Goal: Task Accomplishment & Management: Use online tool/utility

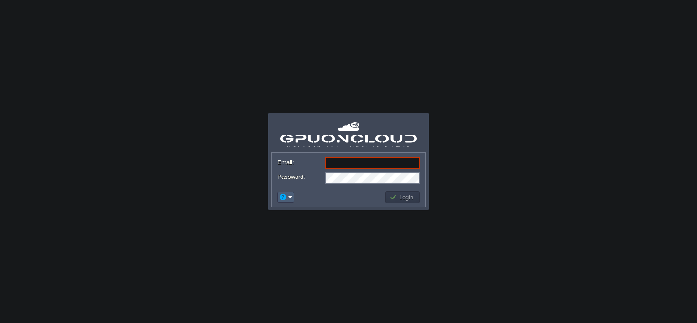
click at [286, 192] on td at bounding box center [285, 197] width 17 height 11
click at [291, 233] on span "Signup" at bounding box center [300, 231] width 18 height 7
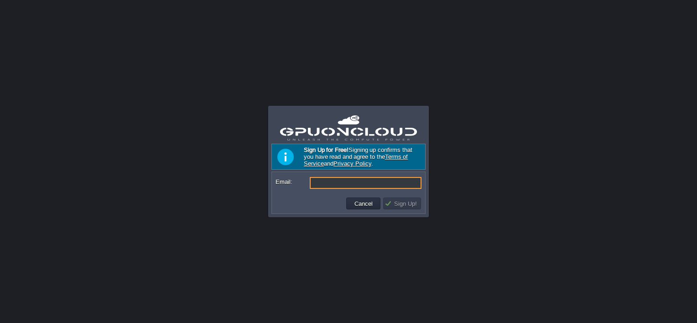
click at [334, 182] on input "Email:" at bounding box center [366, 183] width 112 height 12
type input "[EMAIL_ADDRESS][DOMAIN_NAME]"
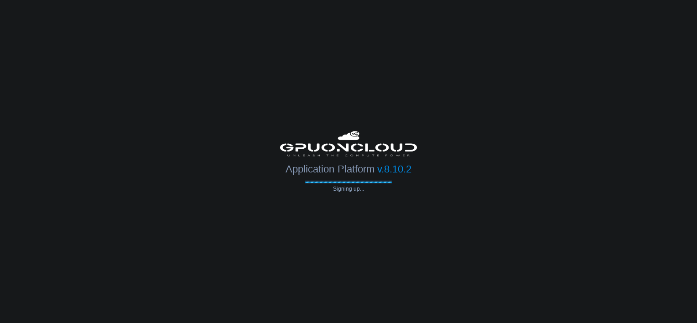
type input "[EMAIL_ADDRESS][DOMAIN_NAME]"
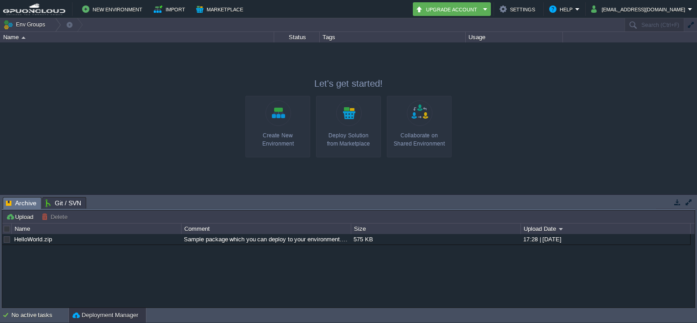
click at [276, 139] on div "Create New Environment" at bounding box center [277, 139] width 59 height 16
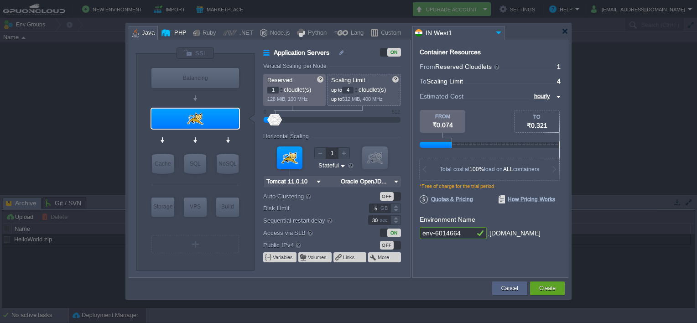
click at [176, 33] on div "PHP" at bounding box center [179, 33] width 15 height 14
type input "Application Servers"
type input "Apache [DATE]"
type input "PHP [DATE]"
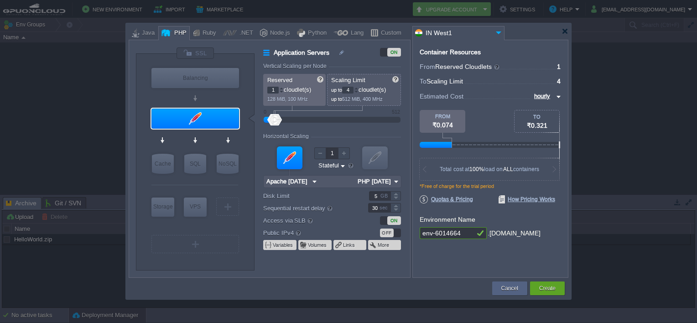
click at [176, 33] on div "PHP" at bounding box center [179, 33] width 15 height 14
click at [198, 53] on div at bounding box center [195, 53] width 38 height 12
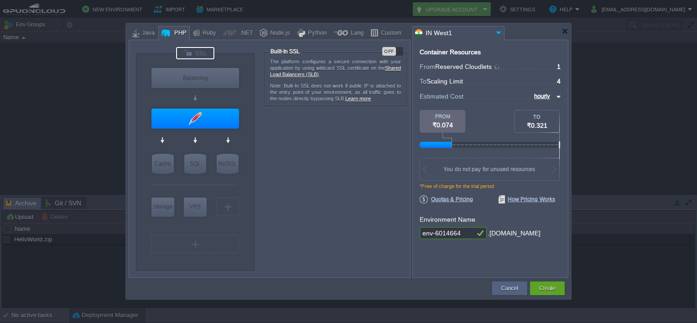
click at [198, 53] on div at bounding box center [195, 53] width 38 height 12
click at [397, 50] on div "OFF" at bounding box center [392, 51] width 21 height 9
click at [389, 52] on div "ON" at bounding box center [392, 51] width 21 height 9
click at [198, 76] on div "Balancing" at bounding box center [195, 78] width 88 height 20
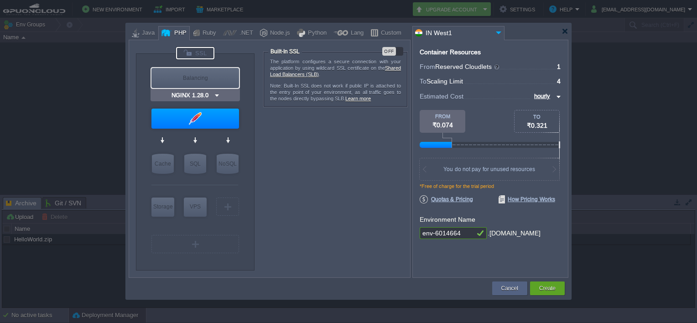
type input "Load Balancer"
type input "NGINX 1.28.0"
type input "1.28.0-almalin..."
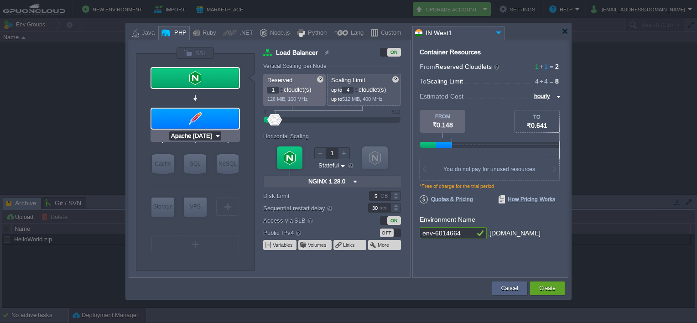
click at [204, 133] on input "Apache [DATE]" at bounding box center [191, 135] width 45 height 9
click at [201, 73] on div at bounding box center [195, 78] width 88 height 20
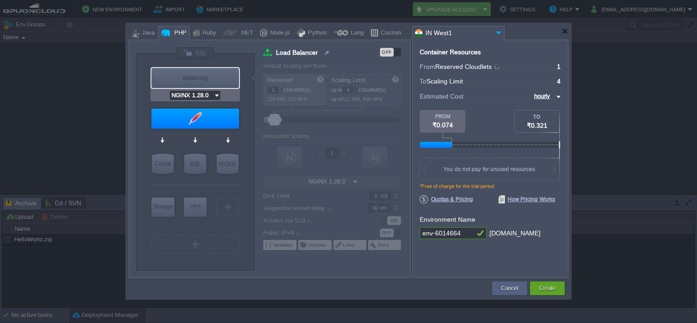
click at [192, 94] on input "NGINX 1.28.0" at bounding box center [192, 95] width 44 height 9
click at [187, 231] on div at bounding box center [194, 225] width 87 height 14
type input "NGINX 1.28.0"
click at [144, 32] on div "Java" at bounding box center [147, 33] width 16 height 14
type input "Load Balancer"
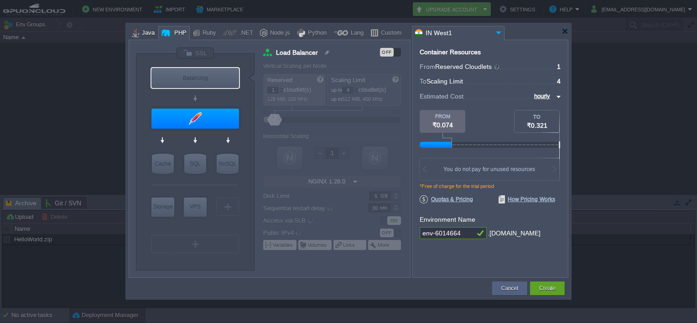
type input "1.28.0-almalin..."
click at [200, 30] on div "Ruby" at bounding box center [208, 33] width 16 height 14
type input "Load Balancer"
type input "1.28.0-almalin..."
click at [168, 37] on div at bounding box center [166, 33] width 10 height 14
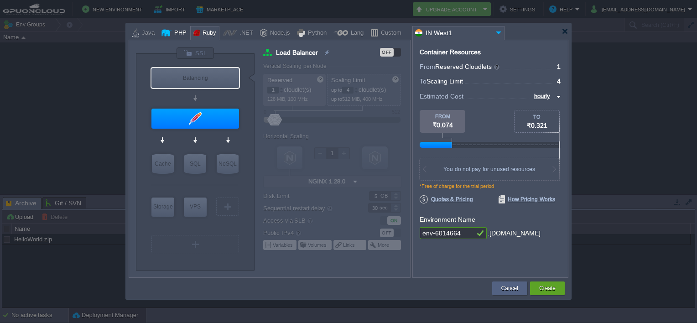
type input "Load Balancer"
type input "1.28.0-almalin..."
click at [179, 136] on input "Apache [DATE]" at bounding box center [191, 135] width 45 height 9
click at [145, 222] on div "VM Balancing VM Application Servers VM Cache VM SQL VM NoSQL VM Storage VM VPS …" at bounding box center [195, 162] width 119 height 216
click at [193, 186] on input "MariaDB 12.0.2" at bounding box center [208, 181] width 47 height 9
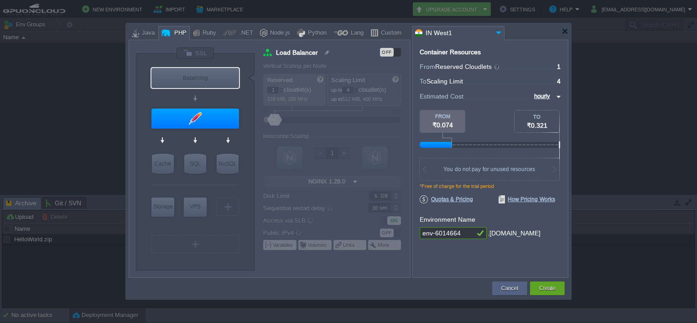
click at [154, 186] on div at bounding box center [194, 185] width 87 height 19
click at [195, 224] on input "AlmaLinux 9.6" at bounding box center [206, 224] width 44 height 9
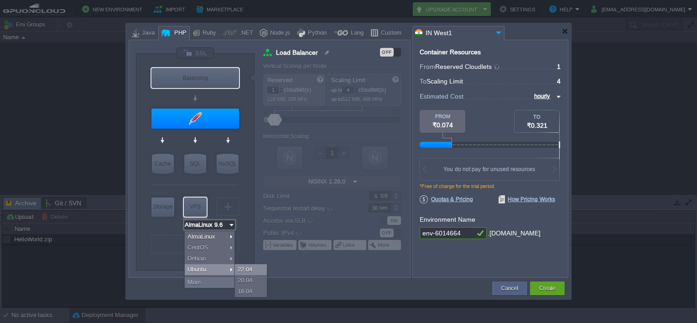
click at [246, 270] on div "22.04" at bounding box center [251, 269] width 32 height 11
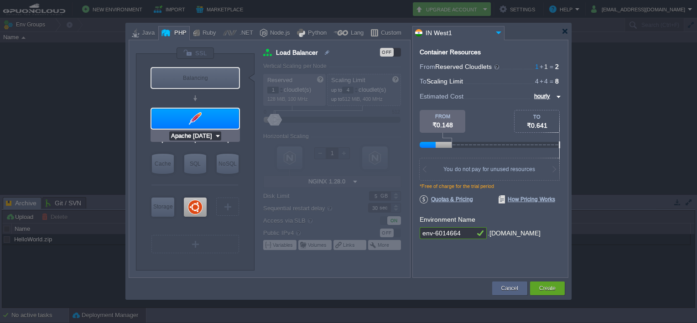
click at [188, 133] on input "Apache [DATE]" at bounding box center [191, 135] width 45 height 9
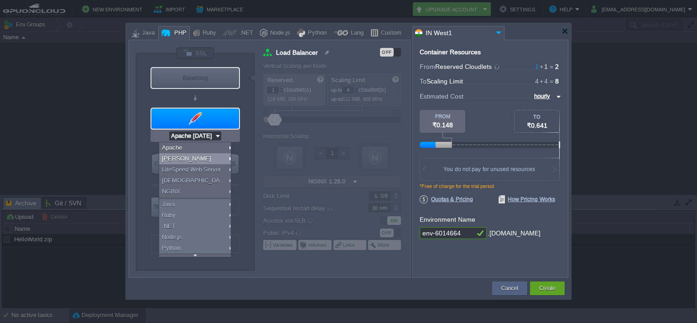
click at [181, 158] on div "[PERSON_NAME]" at bounding box center [196, 158] width 74 height 11
type input "[PERSON_NAME] 1.28.0"
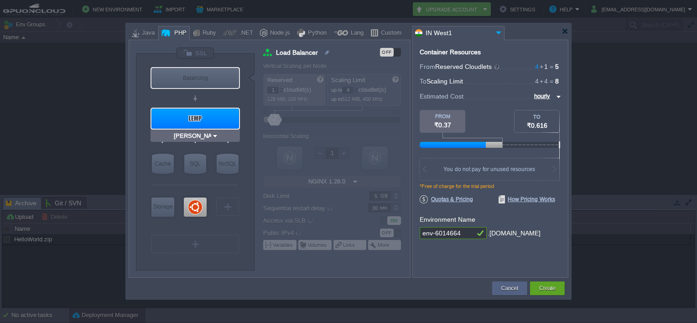
click at [215, 114] on div at bounding box center [195, 119] width 88 height 20
type input "Application Servers"
type input "4"
type input "[PERSON_NAME] 1.28.0"
type input "PHP [DATE]"
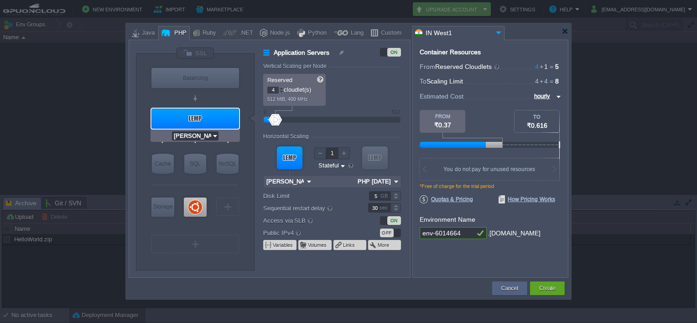
click at [204, 133] on input "[PERSON_NAME] 1.28.0" at bounding box center [192, 135] width 40 height 9
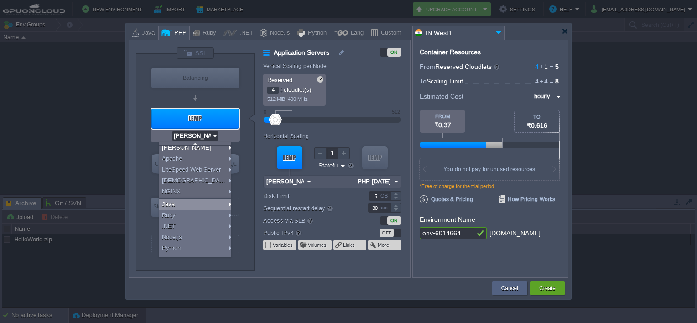
scroll to position [19, 0]
click at [173, 250] on div "More..." at bounding box center [196, 251] width 74 height 11
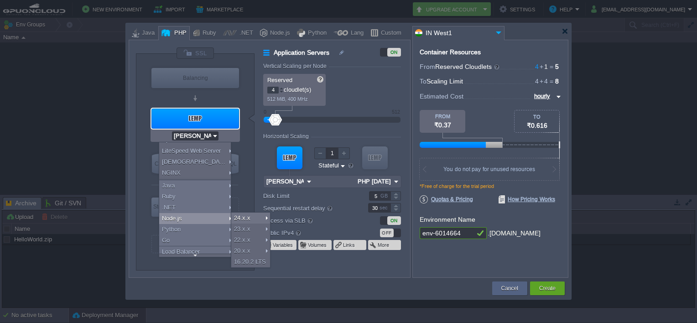
scroll to position [0, 0]
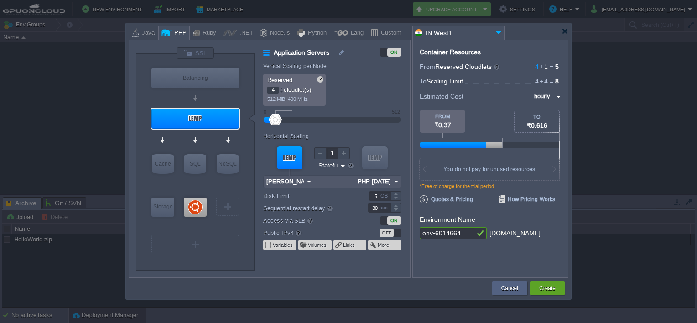
click at [131, 194] on div "VM Balancing VM Application Servers VM Cache VM SQL VM NoSQL VM Storage VM VPS …" at bounding box center [270, 159] width 282 height 238
click at [135, 35] on div at bounding box center [135, 33] width 7 height 14
type input "Application Servers"
type input "1"
type input "Tomcat 11.0.10"
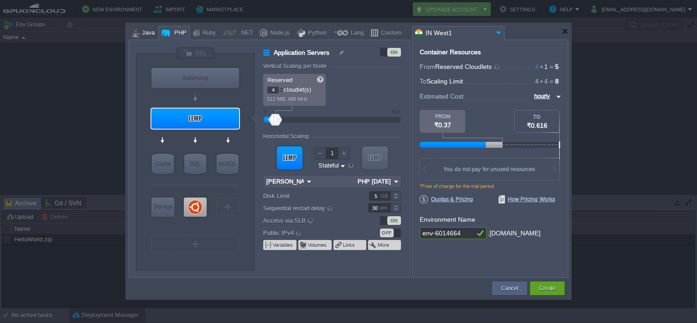
type input "Oracle OpenJD..."
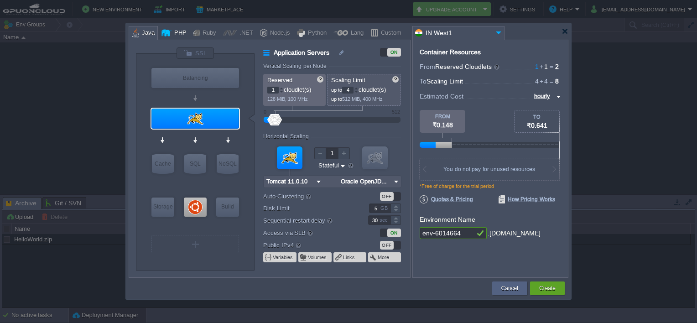
click at [166, 31] on div at bounding box center [166, 33] width 10 height 14
type input "Application Servers"
type input "4"
type input "[PERSON_NAME] 1.28.0"
type input "PHP [DATE]"
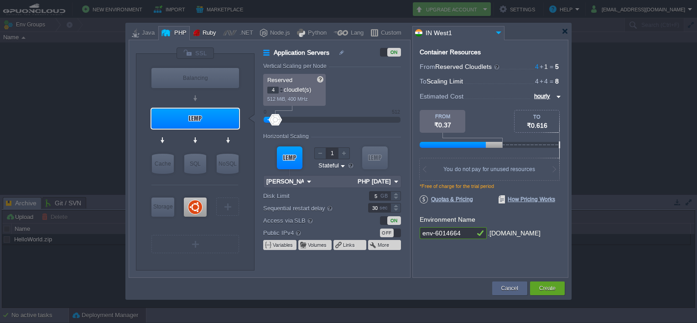
click at [193, 27] on div at bounding box center [196, 33] width 6 height 14
type input "Application Servers"
type input "1"
type input "Apache Ruby 2..."
type input "Ruby 3.4.5"
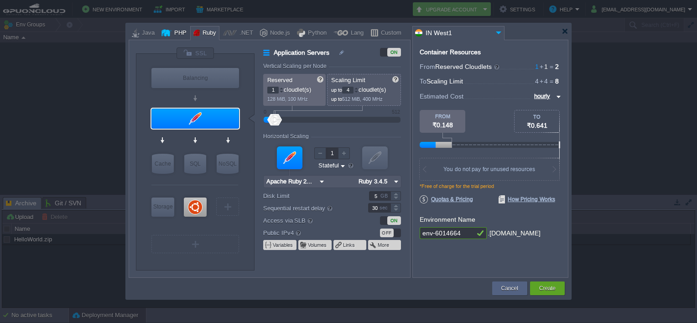
click at [172, 32] on div "PHP" at bounding box center [179, 33] width 15 height 14
type input "Application Servers"
type input "4"
type input "[PERSON_NAME] 1.28.0"
type input "PHP [DATE]"
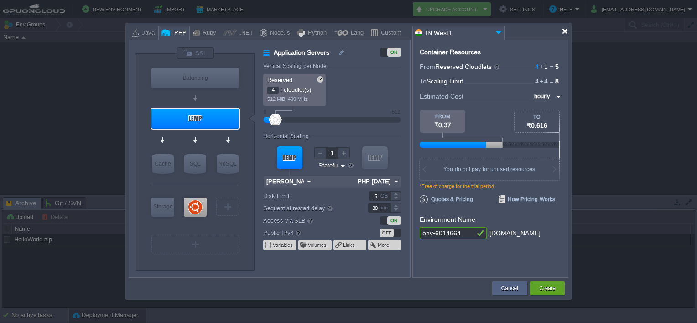
click at [567, 30] on div at bounding box center [565, 31] width 7 height 7
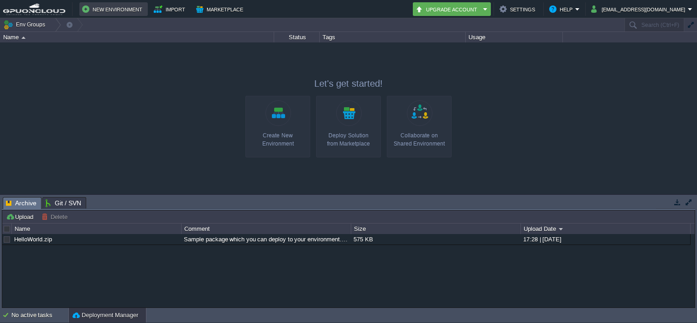
click at [112, 7] on button "New Environment" at bounding box center [113, 9] width 63 height 11
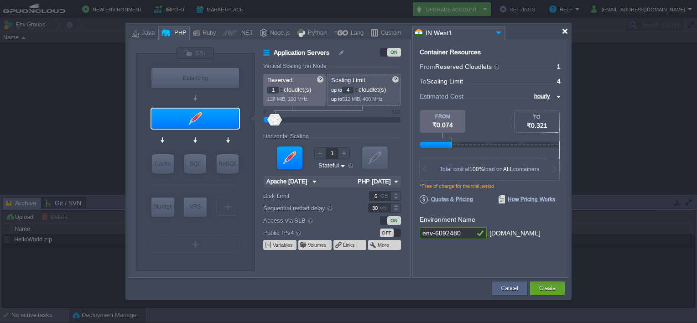
click at [563, 28] on div at bounding box center [565, 31] width 7 height 7
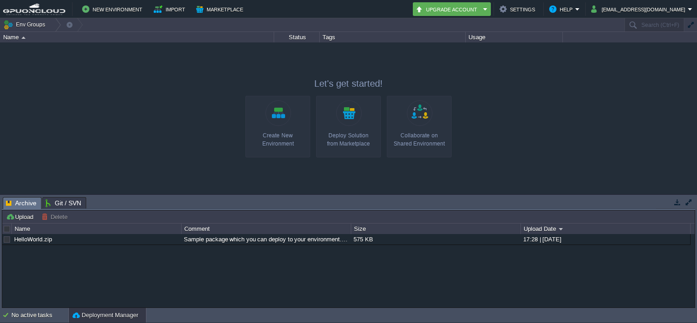
click at [278, 125] on link "Create New Environment" at bounding box center [277, 127] width 65 height 62
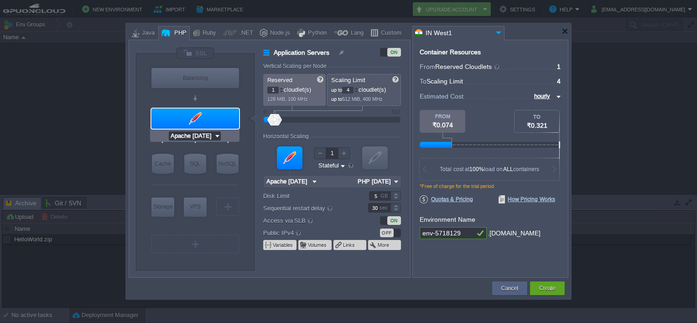
click at [201, 137] on input "Apache [DATE]" at bounding box center [191, 135] width 45 height 9
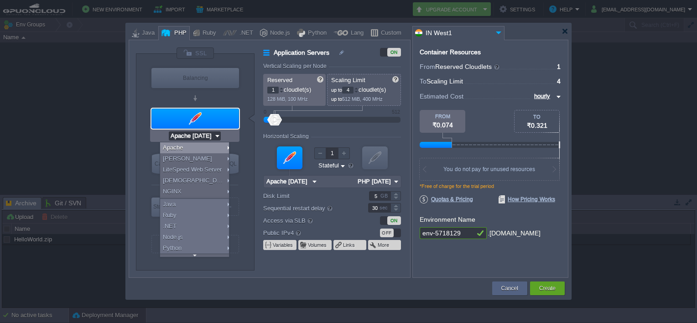
click at [198, 145] on div "Apache" at bounding box center [196, 147] width 72 height 11
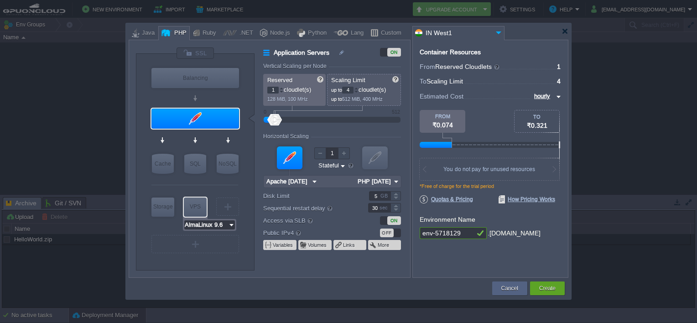
click at [197, 225] on input "AlmaLinux 9.6" at bounding box center [206, 224] width 44 height 9
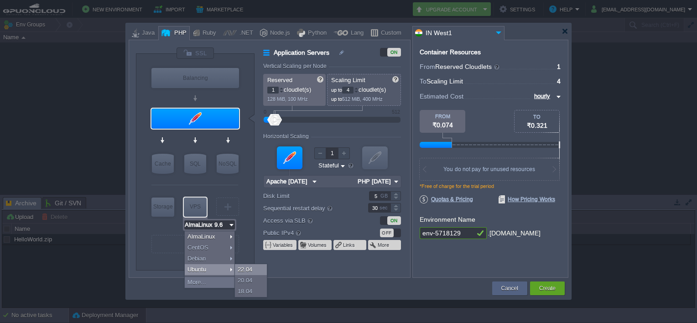
click at [242, 267] on div "22.04" at bounding box center [251, 269] width 32 height 11
type input "Ubuntu 22.04"
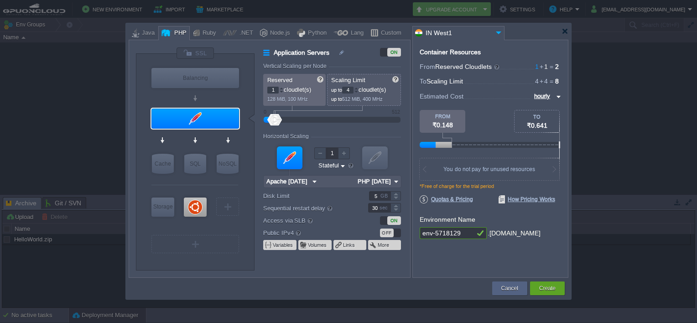
click at [235, 265] on div "VM Balancing VM Application Servers VM Cache VM SQL VM NoSQL VM Storage VM VPS …" at bounding box center [195, 162] width 119 height 216
click at [547, 288] on button "Create" at bounding box center [547, 288] width 16 height 9
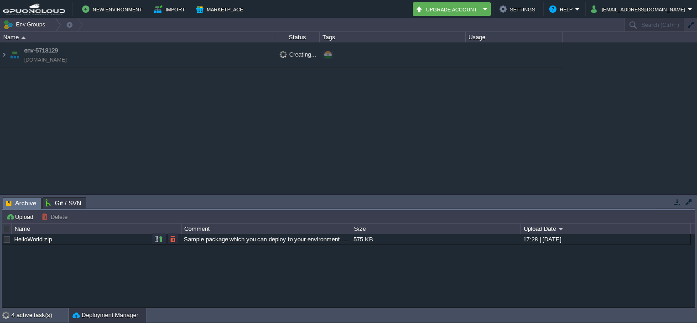
click at [28, 242] on link "HelloWorld.zip" at bounding box center [33, 239] width 38 height 7
click at [67, 266] on div "HelloWorld.zip Sample package which you can deploy to your environment. Feel fr…" at bounding box center [348, 271] width 692 height 74
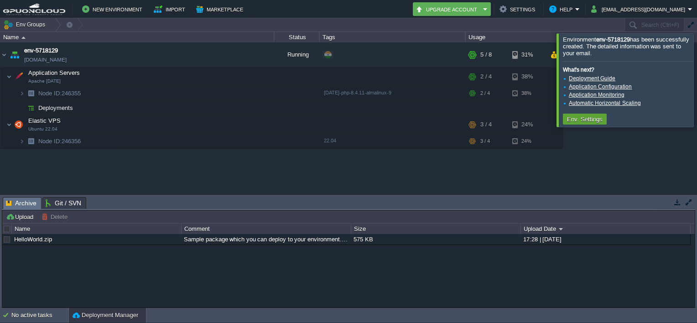
click at [435, 166] on div "env-5718129 [DOMAIN_NAME] Running + Add to Env Group RAM 19% CPU 49% 5 / 8 31% …" at bounding box center [348, 118] width 697 height 152
click at [583, 122] on button "Env. Settings" at bounding box center [584, 119] width 41 height 8
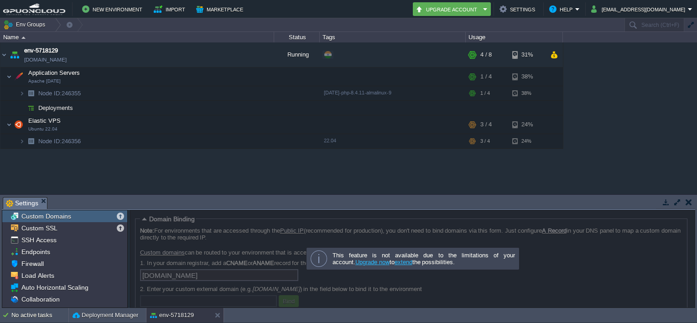
drag, startPoint x: 611, startPoint y: 263, endPoint x: 502, endPoint y: 180, distance: 137.1
click at [502, 180] on div "env-5718129 [DOMAIN_NAME] Running + Add to Env Group RAM 16% CPU 26% 4 / 8 31% …" at bounding box center [348, 118] width 697 height 152
click at [36, 243] on span "SSH Access" at bounding box center [39, 240] width 38 height 8
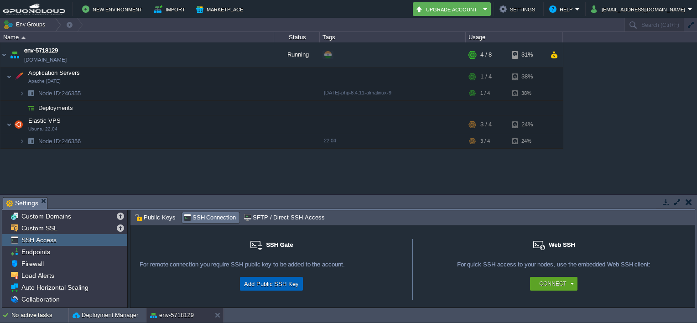
click at [265, 287] on button "Add Public SSH Key" at bounding box center [271, 283] width 60 height 11
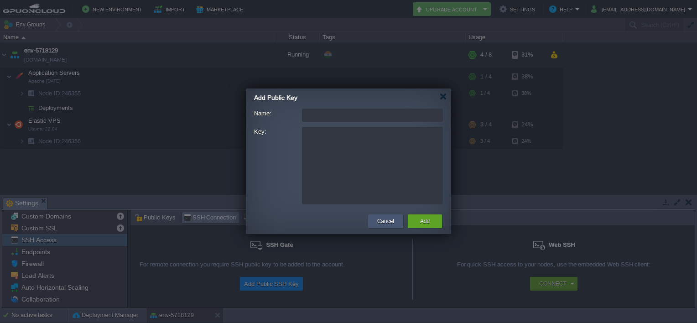
click at [386, 223] on button "Cancel" at bounding box center [385, 221] width 17 height 9
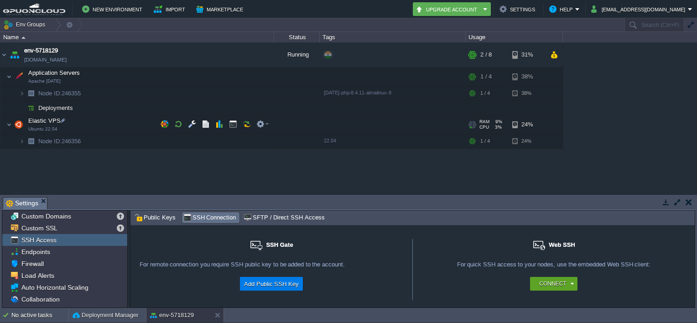
click at [86, 122] on td "Elastic VPS Ubuntu 22.04" at bounding box center [137, 124] width 274 height 19
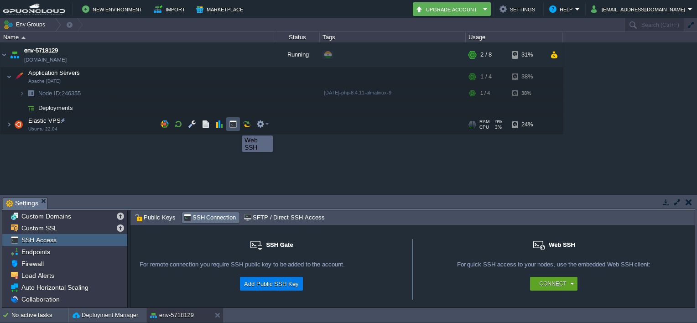
click at [235, 127] on button "button" at bounding box center [233, 124] width 8 height 8
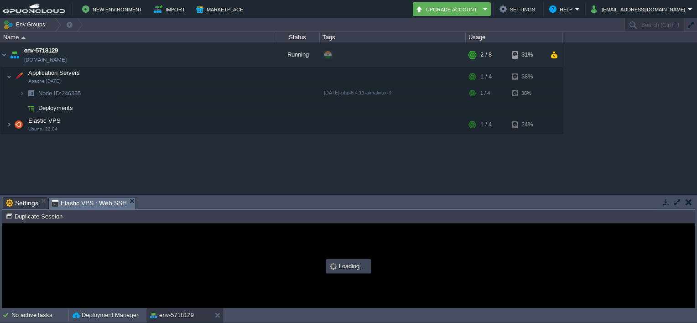
click at [161, 250] on div at bounding box center [348, 266] width 692 height 84
type input "#000000"
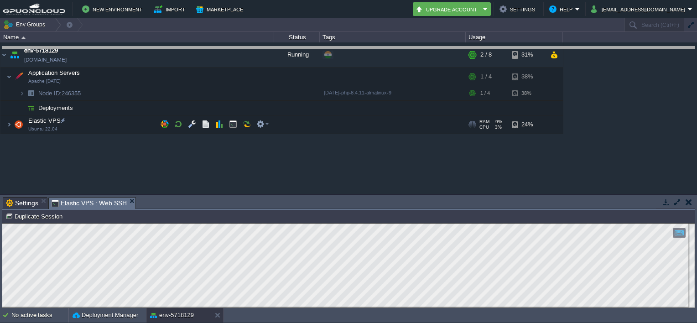
drag, startPoint x: 310, startPoint y: 198, endPoint x: 284, endPoint y: 40, distance: 160.5
click at [284, 40] on body "New Environment Import Marketplace Bonus ₹0.00 Upgrade Account Settings Help [E…" at bounding box center [348, 161] width 697 height 323
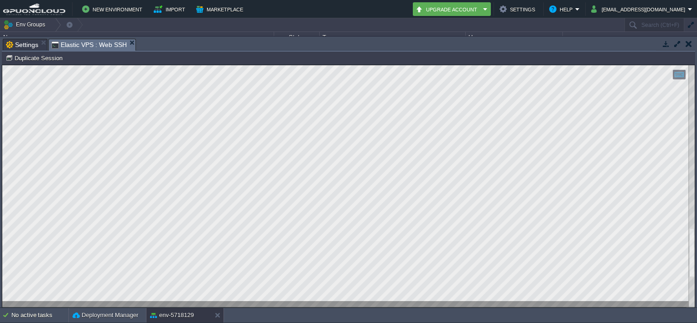
click at [424, 65] on html "Copy: Ctrl + Shift + C Paste: Ctrl + V Settings: Ctrl + Shift + Alt 0" at bounding box center [348, 65] width 692 height 0
click at [695, 65] on html "Copy: Ctrl + Shift + C Paste: Ctrl + V Settings: Ctrl + Shift + Alt 0" at bounding box center [348, 65] width 692 height 0
click at [6, 101] on div at bounding box center [348, 186] width 692 height 242
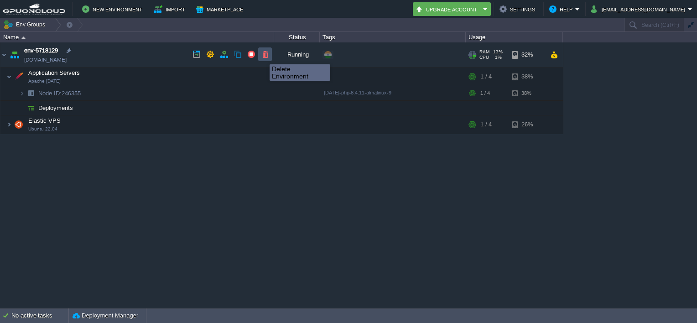
click at [266, 56] on button "button" at bounding box center [265, 54] width 8 height 8
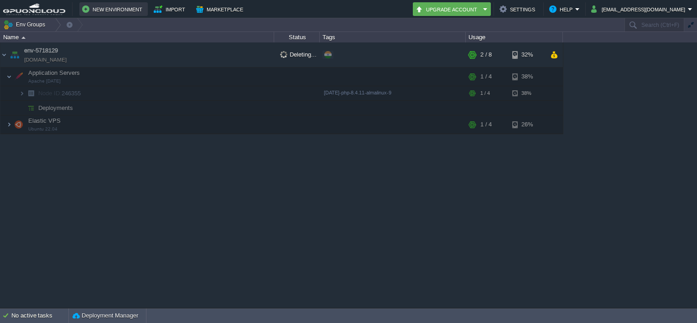
click at [100, 4] on button "New Environment" at bounding box center [113, 9] width 63 height 11
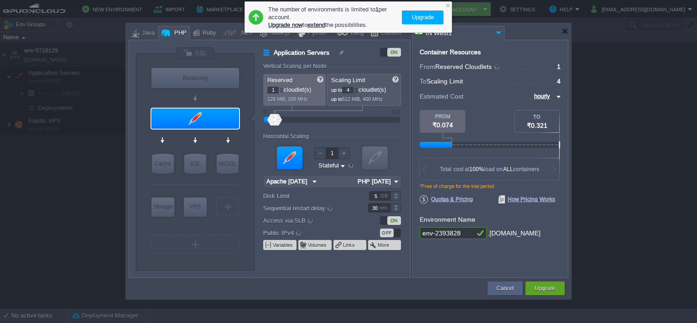
type input "AlmaLinux 9.6"
click at [197, 210] on div "VPS" at bounding box center [195, 207] width 23 height 18
type input "Elastic VPS"
type input "AlmaLinux 9.6"
type input "9.6"
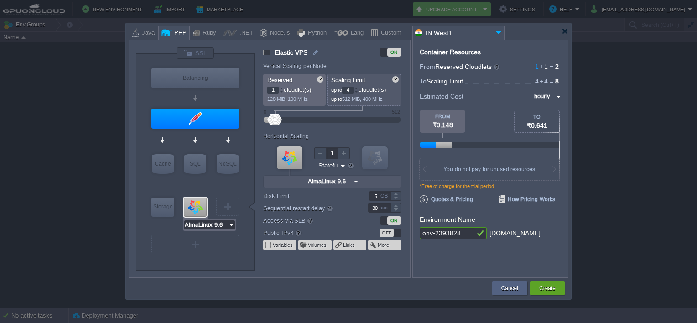
click at [232, 221] on img at bounding box center [231, 224] width 7 height 9
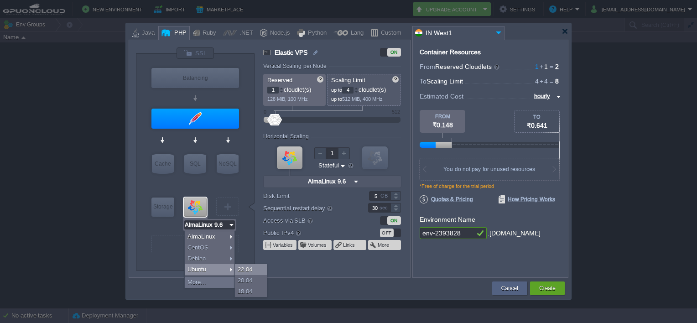
click at [244, 270] on div "22.04" at bounding box center [251, 269] width 32 height 11
type input "Ubuntu 22.04"
type input "22.04"
type input "Ubuntu 22.04"
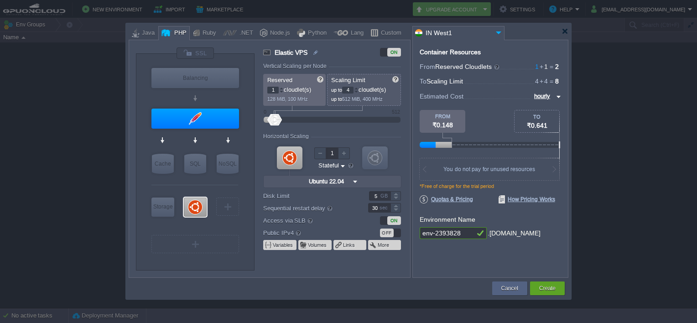
type input "1"
type input "4"
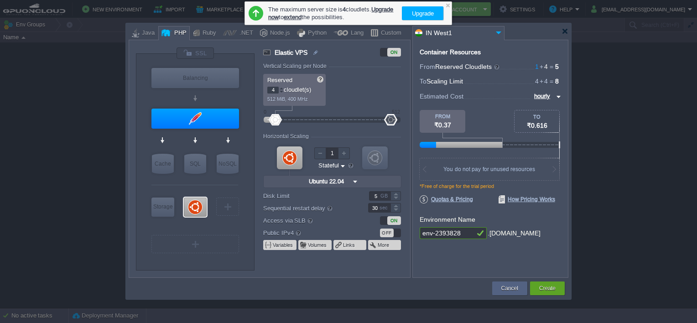
drag, startPoint x: 272, startPoint y: 119, endPoint x: 503, endPoint y: 103, distance: 231.3
click at [503, 103] on div "VM Balancing VM Application Servers VM Cache VM SQL VM NoSQL VM Storage VM VPS …" at bounding box center [349, 159] width 440 height 238
click at [292, 117] on div at bounding box center [332, 120] width 117 height 10
click at [319, 118] on div at bounding box center [332, 120] width 117 height 10
click at [281, 87] on div at bounding box center [281, 88] width 5 height 3
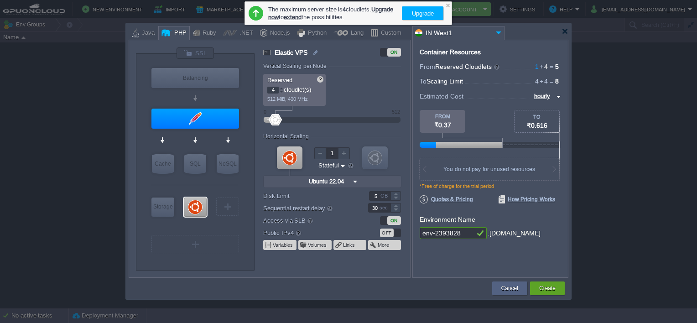
click at [281, 87] on div at bounding box center [281, 88] width 5 height 3
click at [271, 89] on input "4" at bounding box center [272, 90] width 11 height 7
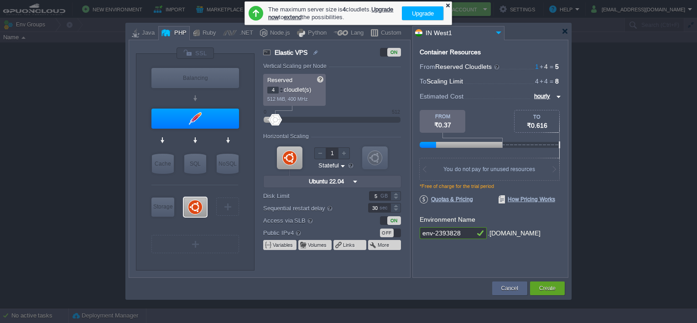
click at [448, 4] on div at bounding box center [448, 5] width 6 height 6
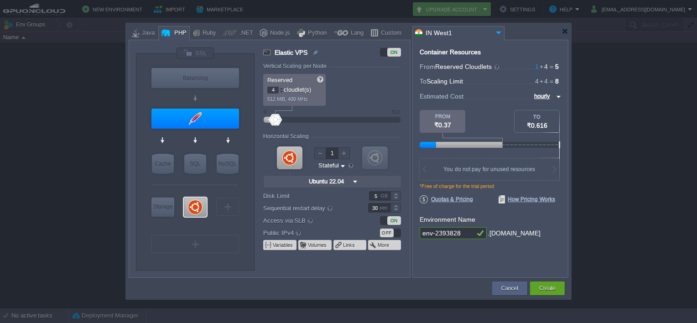
click at [359, 96] on div "Reserved 4 cloudlet(s) 512 MiB, 400 MHz Scaling Limit up to 4 cloudlet(s) up to…" at bounding box center [332, 90] width 138 height 32
click at [557, 289] on div "Create" at bounding box center [547, 288] width 21 height 14
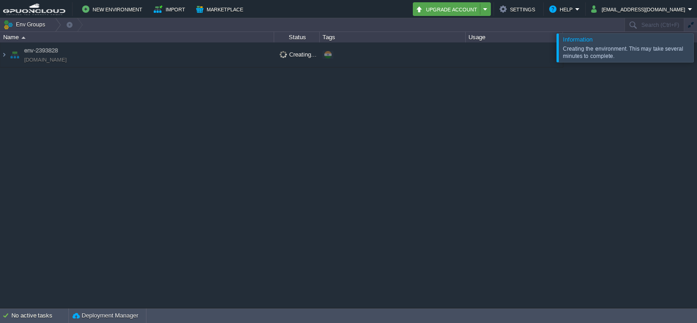
click at [488, 7] on em "Upgrade Account" at bounding box center [452, 9] width 73 height 11
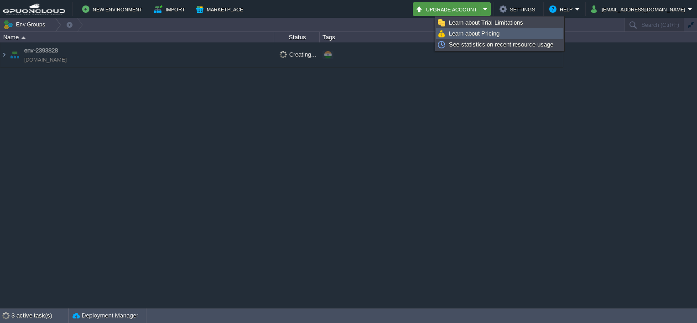
click at [484, 29] on link "Learn about Pricing" at bounding box center [500, 34] width 126 height 10
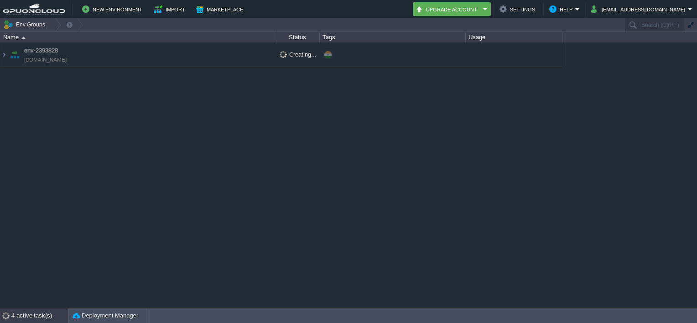
click at [48, 312] on div "4 active task(s)" at bounding box center [39, 315] width 57 height 15
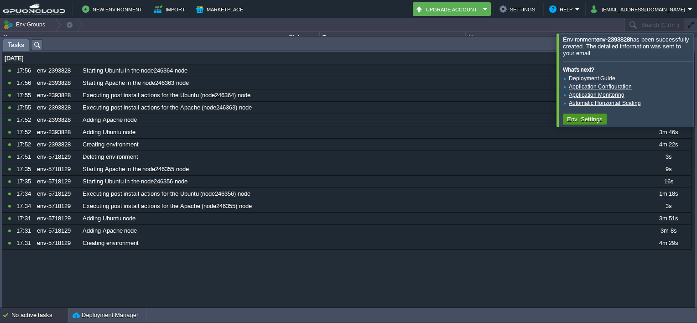
click at [572, 120] on button "Env. Settings" at bounding box center [584, 119] width 41 height 8
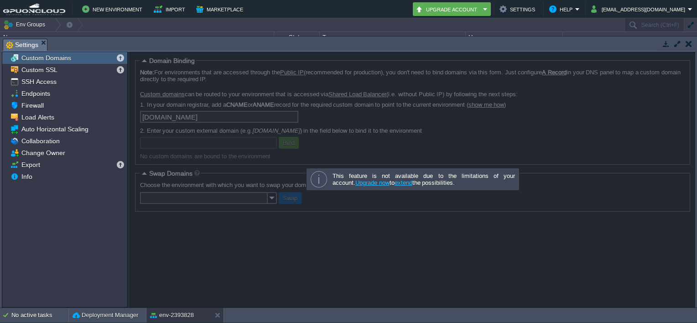
click at [196, 14] on button "Marketplace" at bounding box center [221, 9] width 50 height 11
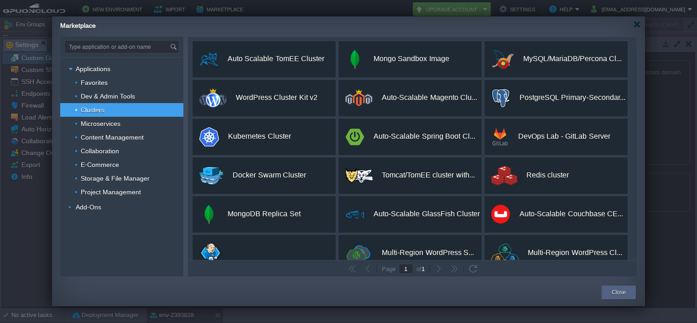
click at [42, 45] on div at bounding box center [348, 161] width 697 height 323
click at [637, 27] on div at bounding box center [637, 24] width 7 height 7
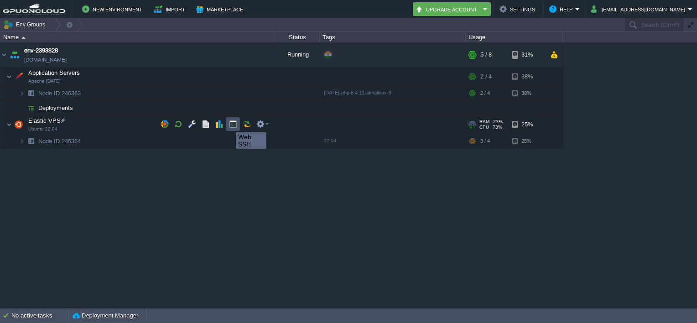
click at [232, 125] on button "button" at bounding box center [233, 124] width 8 height 8
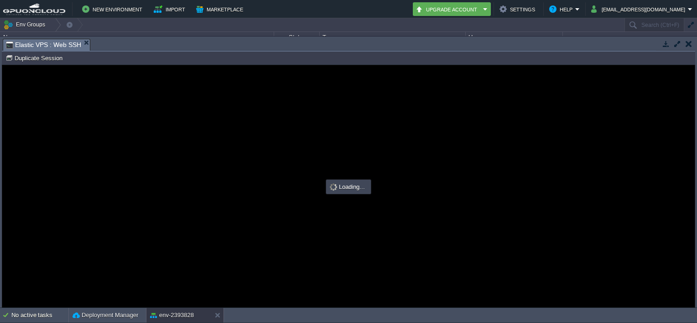
type input "#000000"
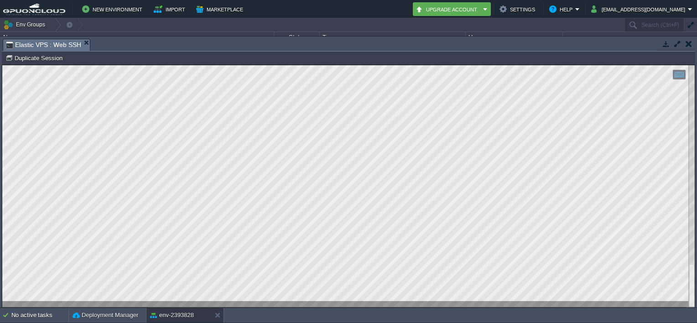
scroll to position [111, 301]
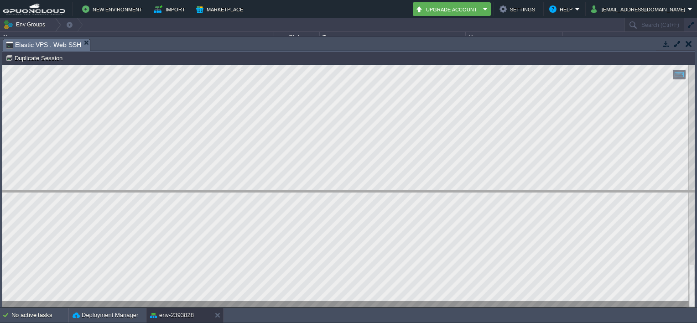
drag, startPoint x: 162, startPoint y: 42, endPoint x: 182, endPoint y: 193, distance: 152.7
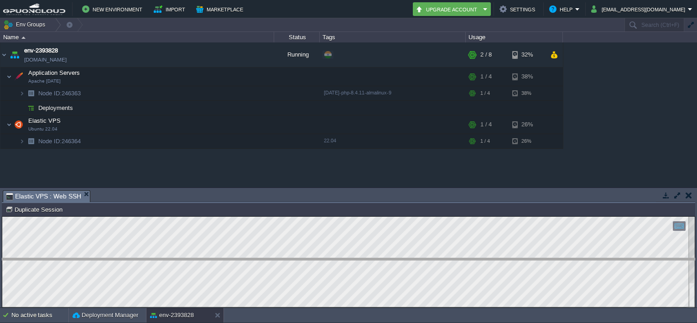
drag, startPoint x: 184, startPoint y: 191, endPoint x: 192, endPoint y: 259, distance: 68.4
click at [192, 259] on body "New Environment Import Marketplace Bonus ₹0.00 Upgrade Account Settings Help [E…" at bounding box center [348, 161] width 697 height 323
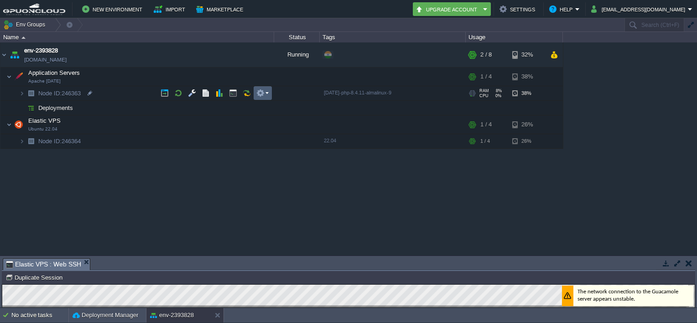
click at [268, 95] on em at bounding box center [262, 93] width 12 height 8
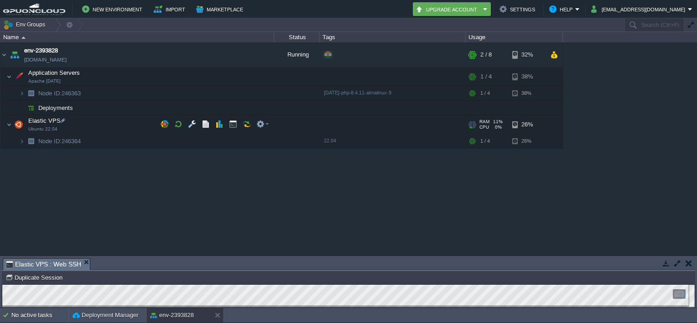
click at [85, 129] on td "Elastic VPS Ubuntu 22.04" at bounding box center [137, 124] width 274 height 19
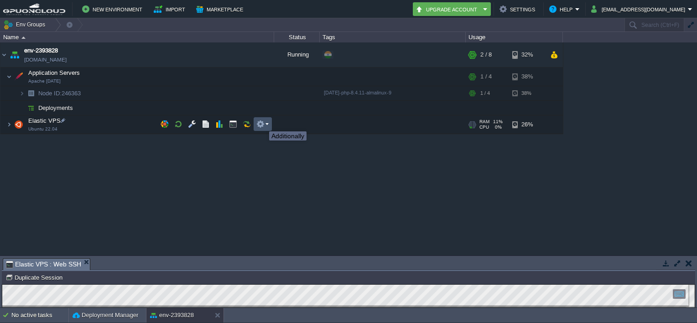
click at [262, 123] on button "button" at bounding box center [260, 124] width 8 height 8
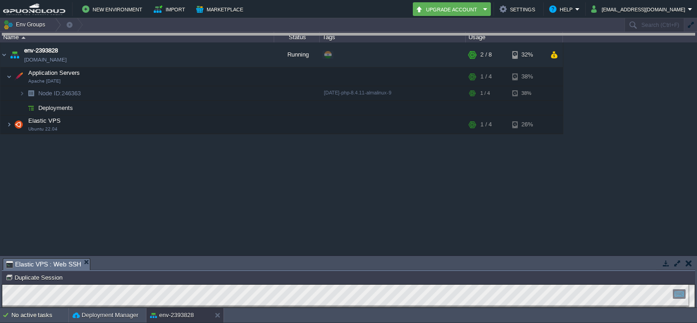
drag, startPoint x: 217, startPoint y: 259, endPoint x: 141, endPoint y: 17, distance: 253.3
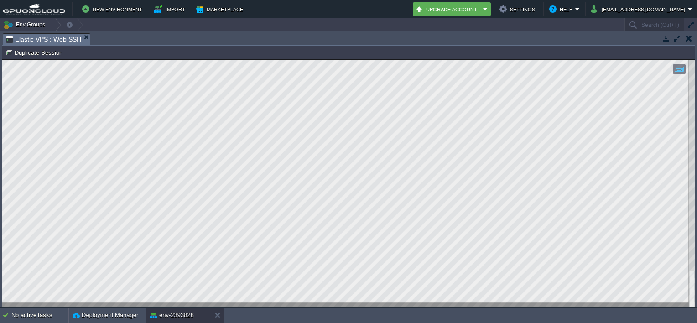
type textarea "ERROR 2002 (HY000): Can't connect to local server through socket '/run/mysqld/m…"
